Goal: Find specific page/section: Find specific page/section

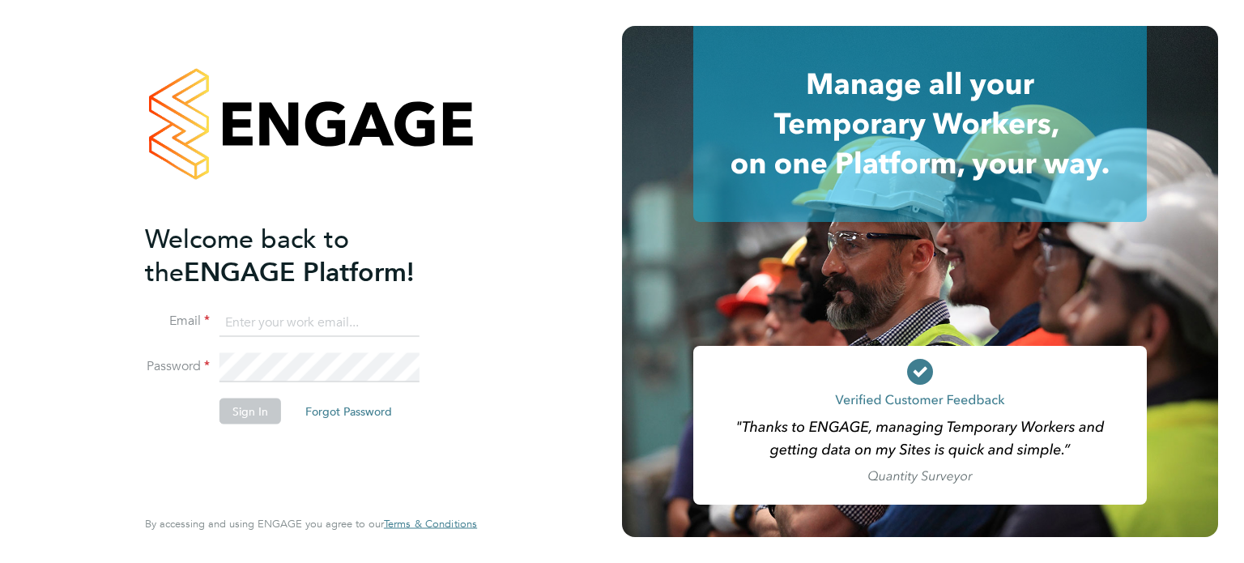
type input "[EMAIL_ADDRESS][DOMAIN_NAME]"
click at [386, 314] on input "[EMAIL_ADDRESS][DOMAIN_NAME]" at bounding box center [319, 322] width 200 height 29
click at [260, 411] on button "Sign In" at bounding box center [250, 411] width 62 height 26
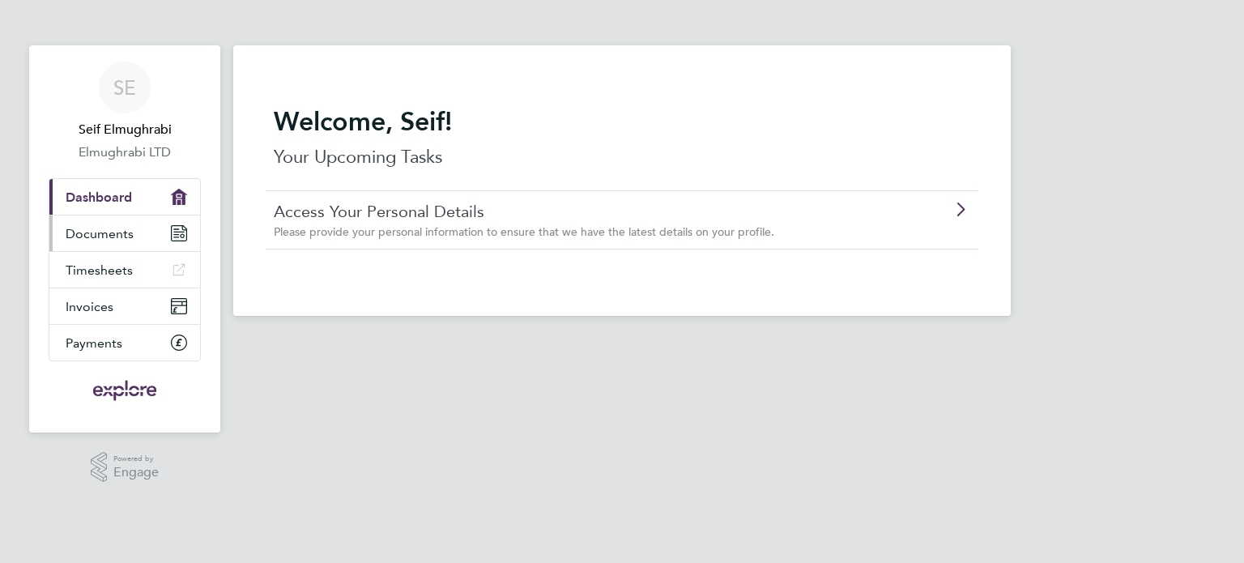
click at [111, 237] on span "Documents" at bounding box center [100, 233] width 68 height 15
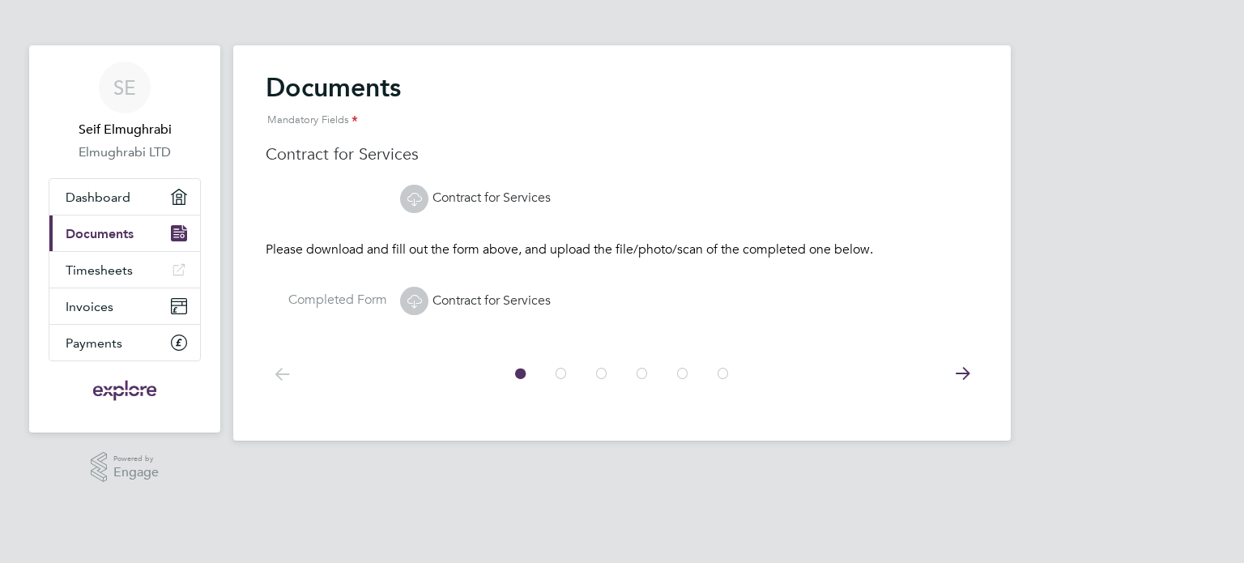
click at [965, 369] on icon at bounding box center [962, 374] width 32 height 36
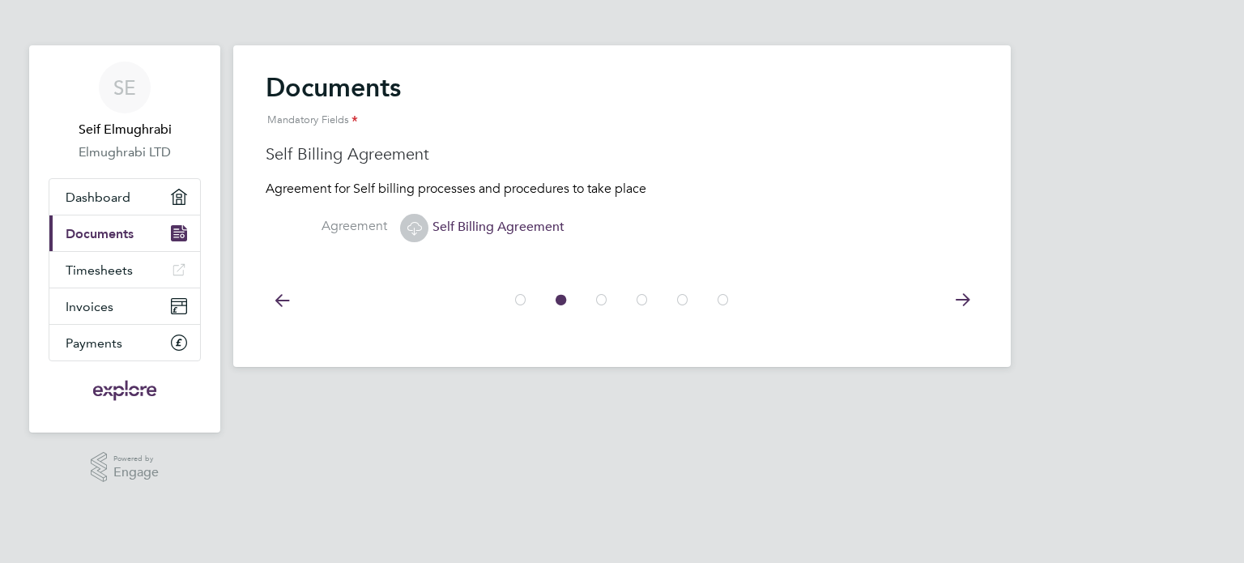
click at [960, 303] on icon at bounding box center [962, 300] width 32 height 36
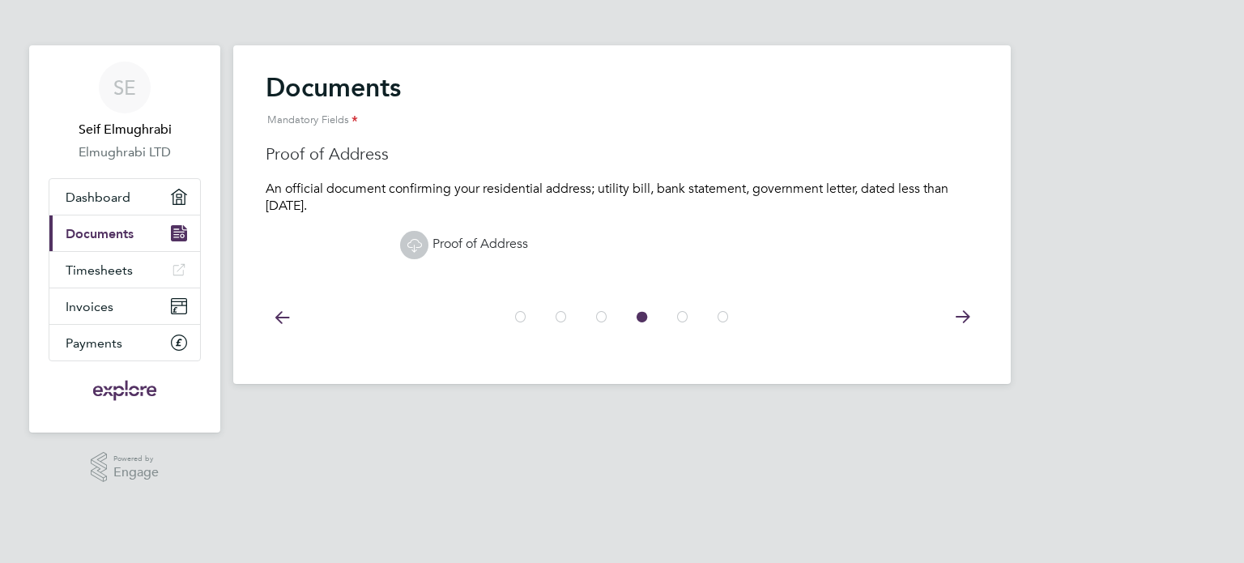
click at [962, 312] on icon at bounding box center [962, 317] width 32 height 36
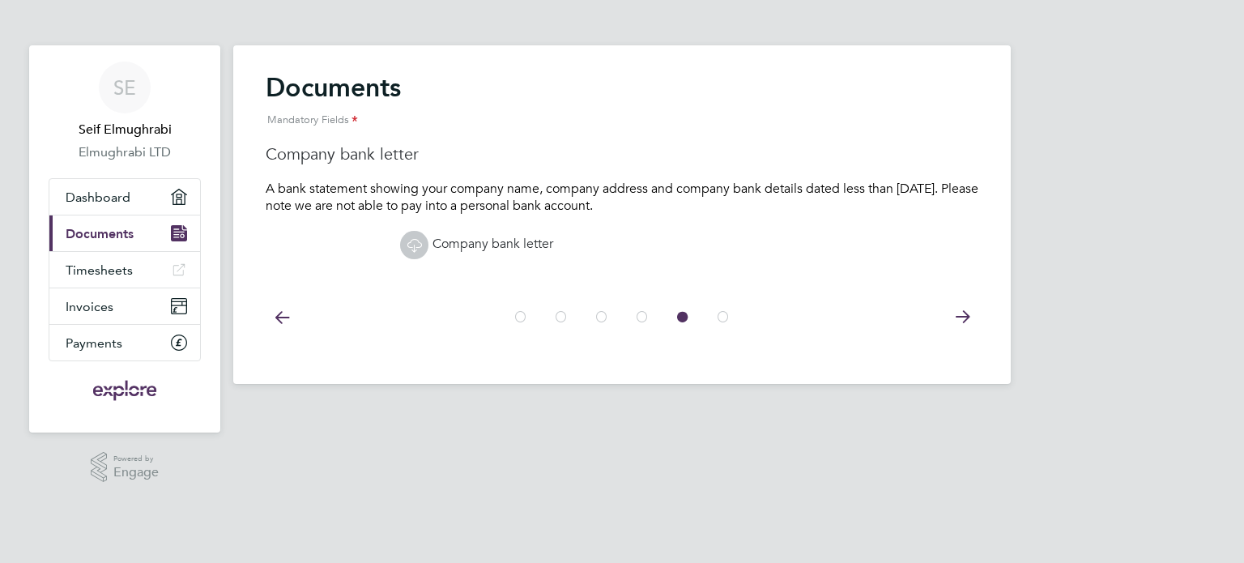
click at [962, 312] on icon at bounding box center [962, 317] width 32 height 36
